Goal: Information Seeking & Learning: Learn about a topic

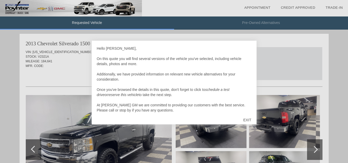
click at [245, 120] on div "EXIT" at bounding box center [247, 119] width 18 height 15
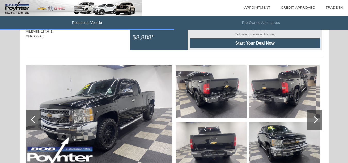
scroll to position [29, 0]
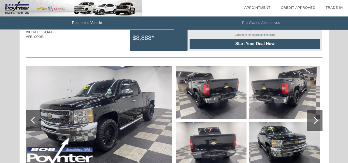
click at [158, 103] on img at bounding box center [99, 120] width 146 height 109
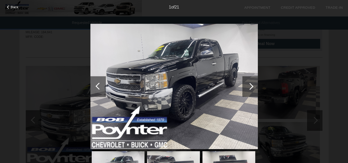
click at [252, 84] on div at bounding box center [249, 86] width 15 height 21
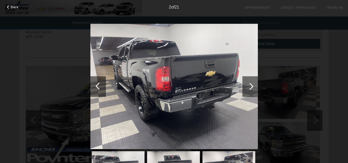
click at [252, 84] on div at bounding box center [249, 86] width 15 height 21
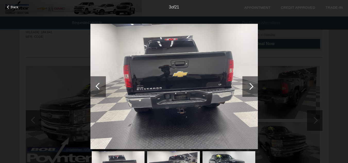
click at [252, 84] on div at bounding box center [249, 86] width 15 height 21
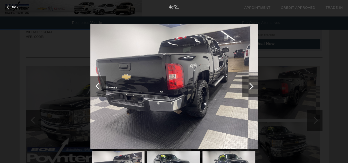
click at [252, 84] on div at bounding box center [249, 86] width 15 height 21
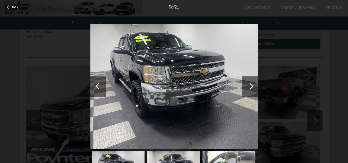
click at [252, 84] on div at bounding box center [249, 86] width 15 height 21
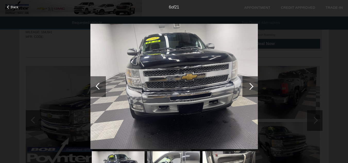
click at [252, 84] on div at bounding box center [249, 86] width 15 height 21
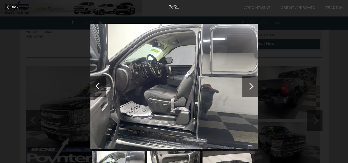
click at [252, 84] on div at bounding box center [249, 86] width 15 height 21
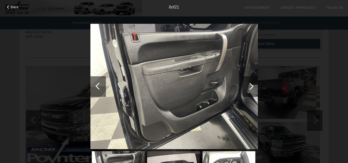
click at [252, 84] on div at bounding box center [249, 86] width 15 height 21
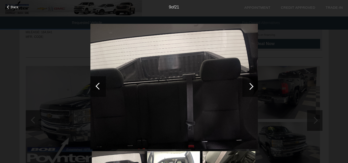
click at [252, 84] on div at bounding box center [249, 86] width 15 height 21
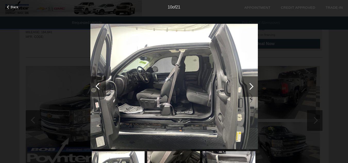
click at [252, 84] on div at bounding box center [249, 86] width 15 height 21
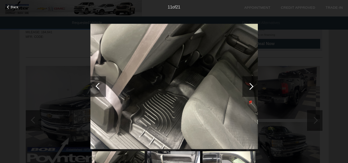
click at [252, 84] on div at bounding box center [249, 86] width 15 height 21
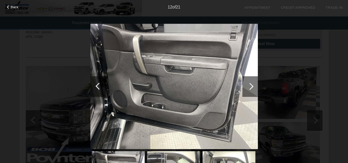
click at [252, 84] on div at bounding box center [249, 86] width 15 height 21
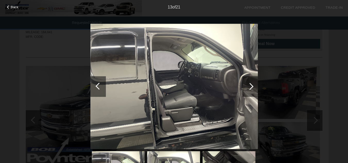
click at [252, 84] on div at bounding box center [249, 86] width 15 height 21
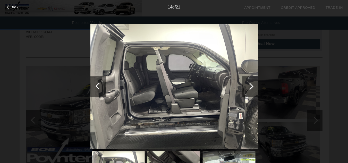
click at [252, 84] on div at bounding box center [249, 86] width 15 height 21
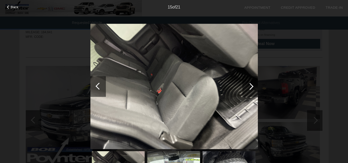
click at [252, 84] on div at bounding box center [249, 86] width 15 height 21
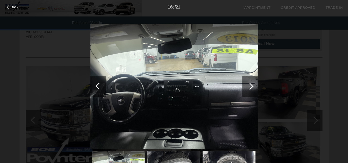
click at [252, 84] on div at bounding box center [249, 86] width 15 height 21
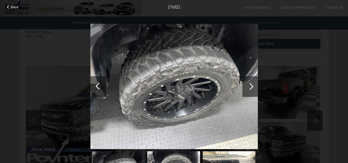
click at [252, 84] on div at bounding box center [249, 86] width 15 height 21
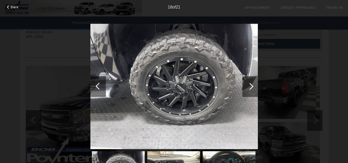
click at [252, 84] on div at bounding box center [249, 86] width 15 height 21
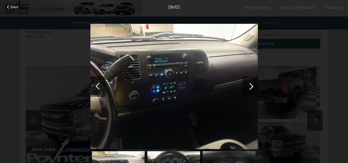
click at [252, 84] on div at bounding box center [249, 86] width 15 height 21
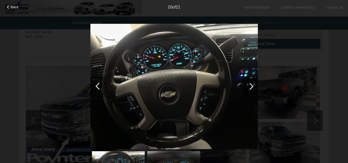
click at [252, 84] on div at bounding box center [249, 86] width 15 height 21
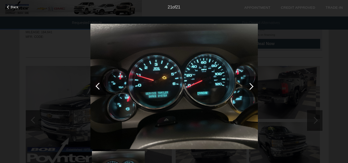
click at [252, 84] on div at bounding box center [249, 86] width 15 height 21
click at [19, 6] on div "Back" at bounding box center [13, 6] width 26 height 3
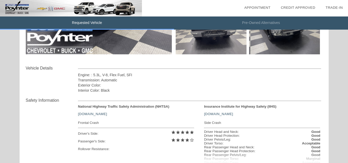
scroll to position [52, 0]
